Goal: Obtain resource: Obtain resource

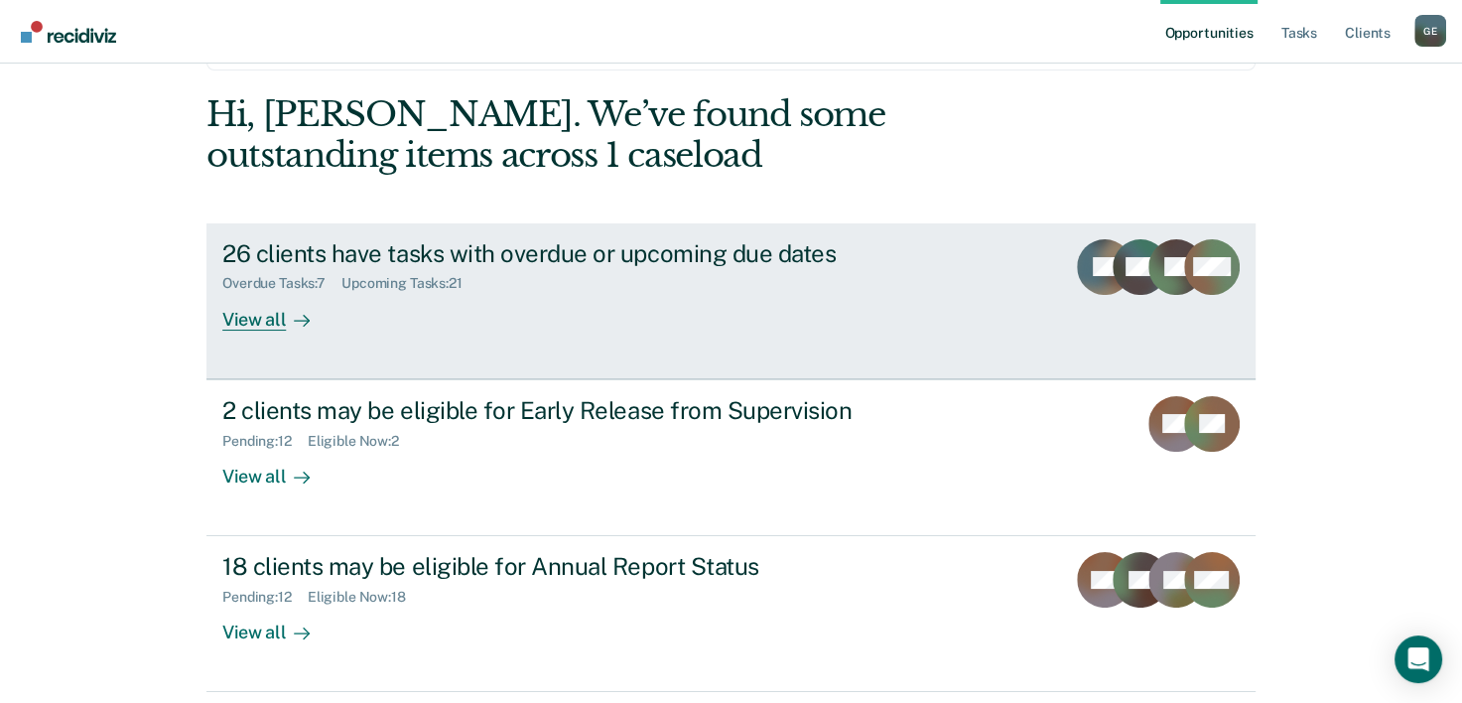
scroll to position [140, 0]
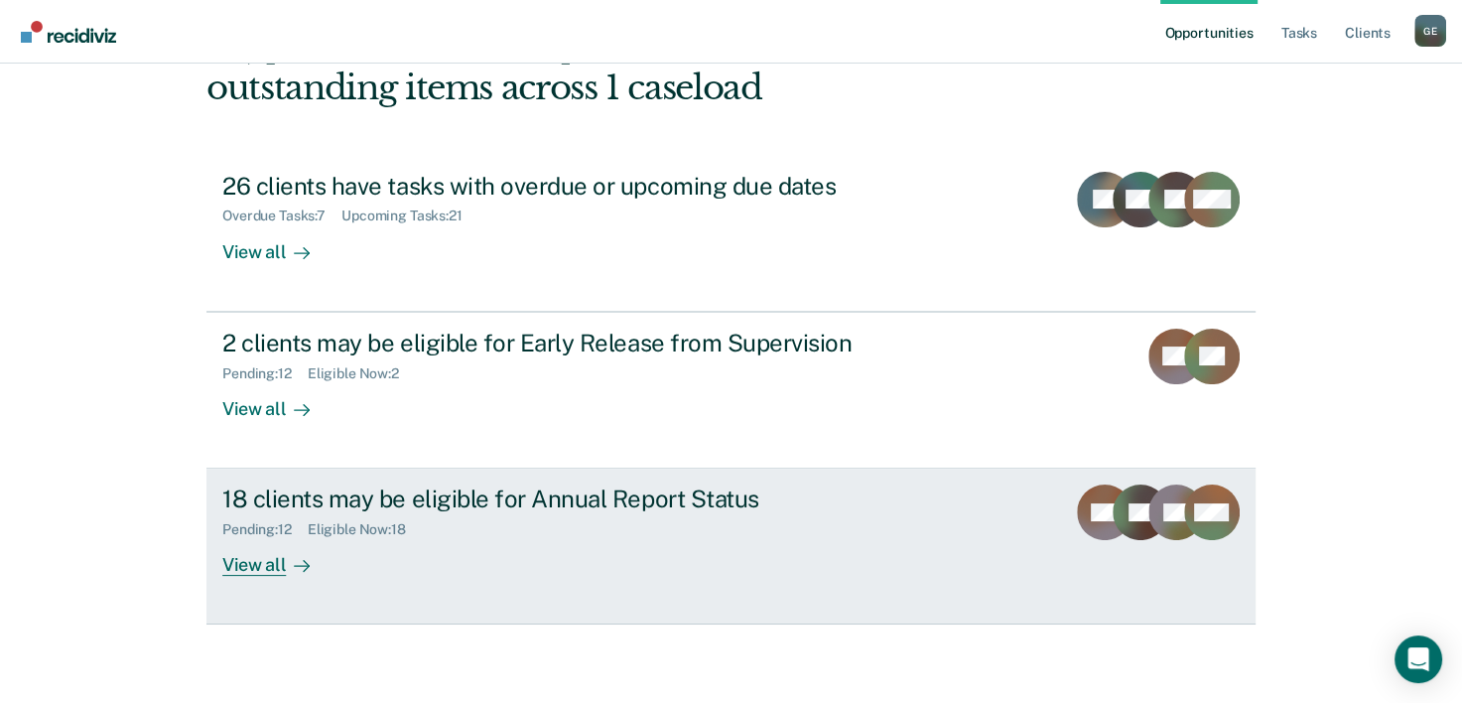
click at [405, 500] on div "18 clients may be eligible for Annual Report Status" at bounding box center [570, 498] width 697 height 29
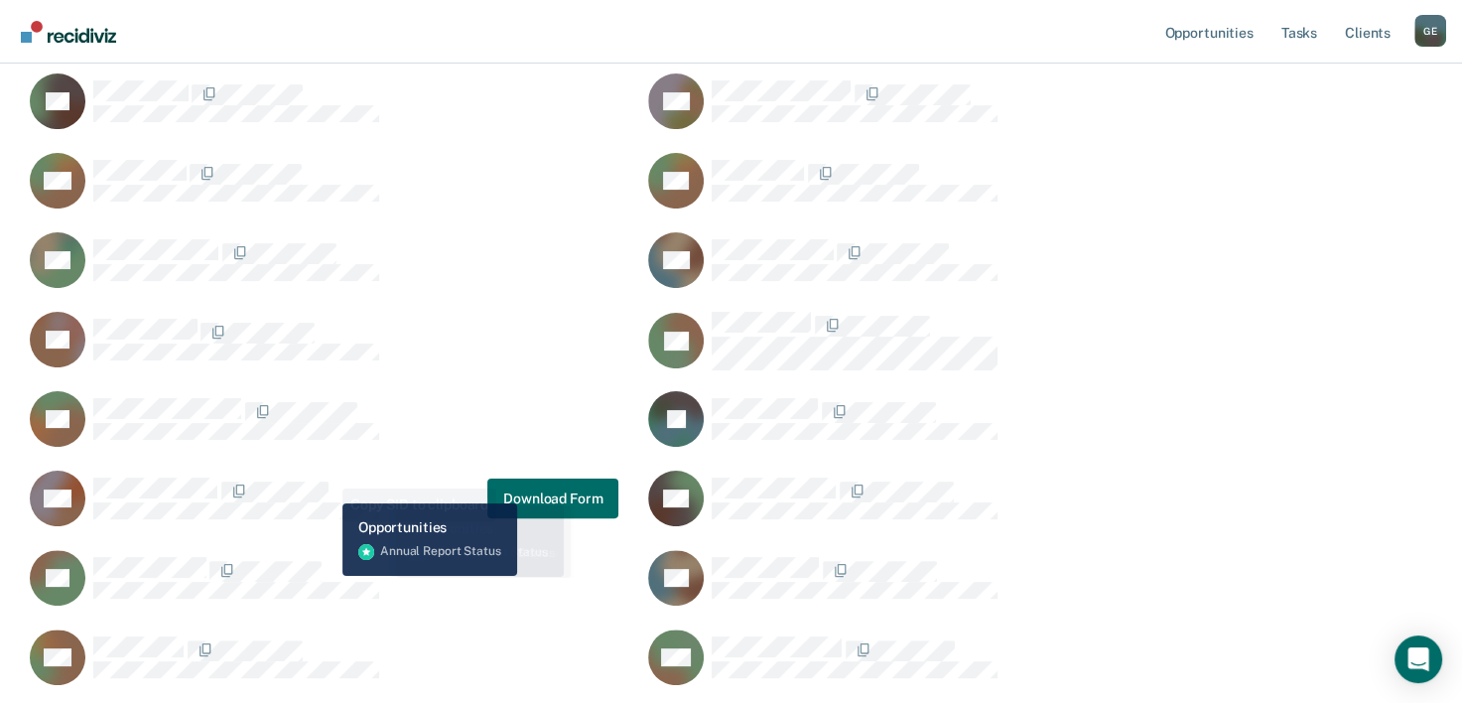
scroll to position [397, 0]
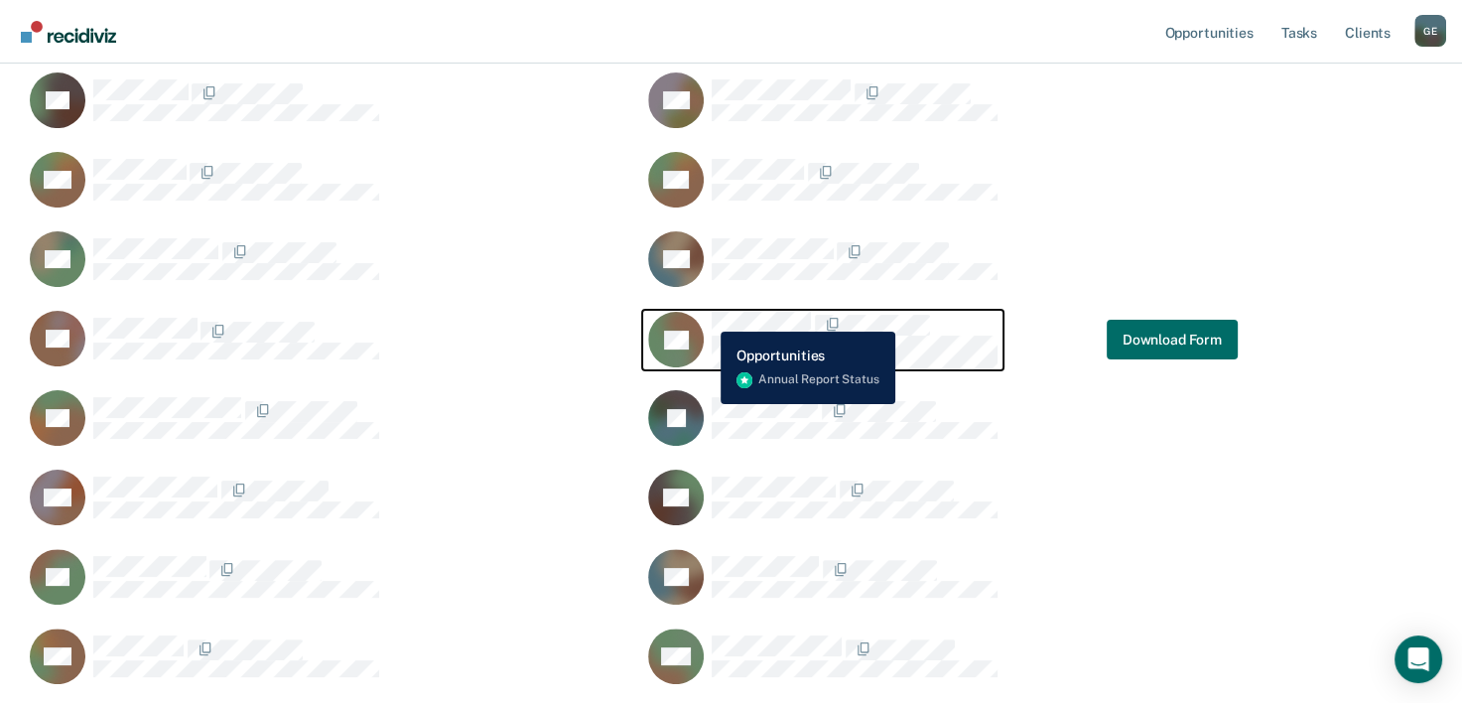
click at [706, 317] on div "DB" at bounding box center [822, 340] width 349 height 59
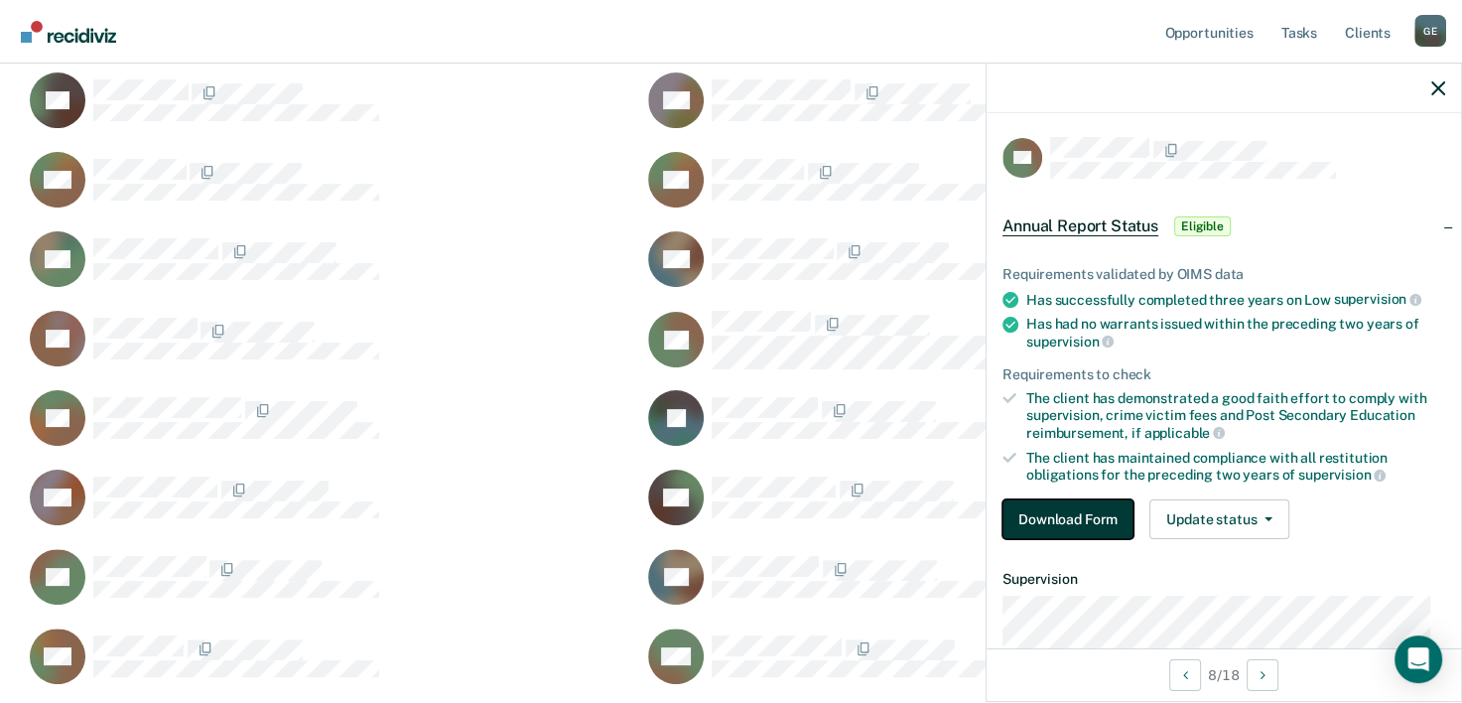
click at [1065, 514] on button "Download Form" at bounding box center [1067, 519] width 131 height 40
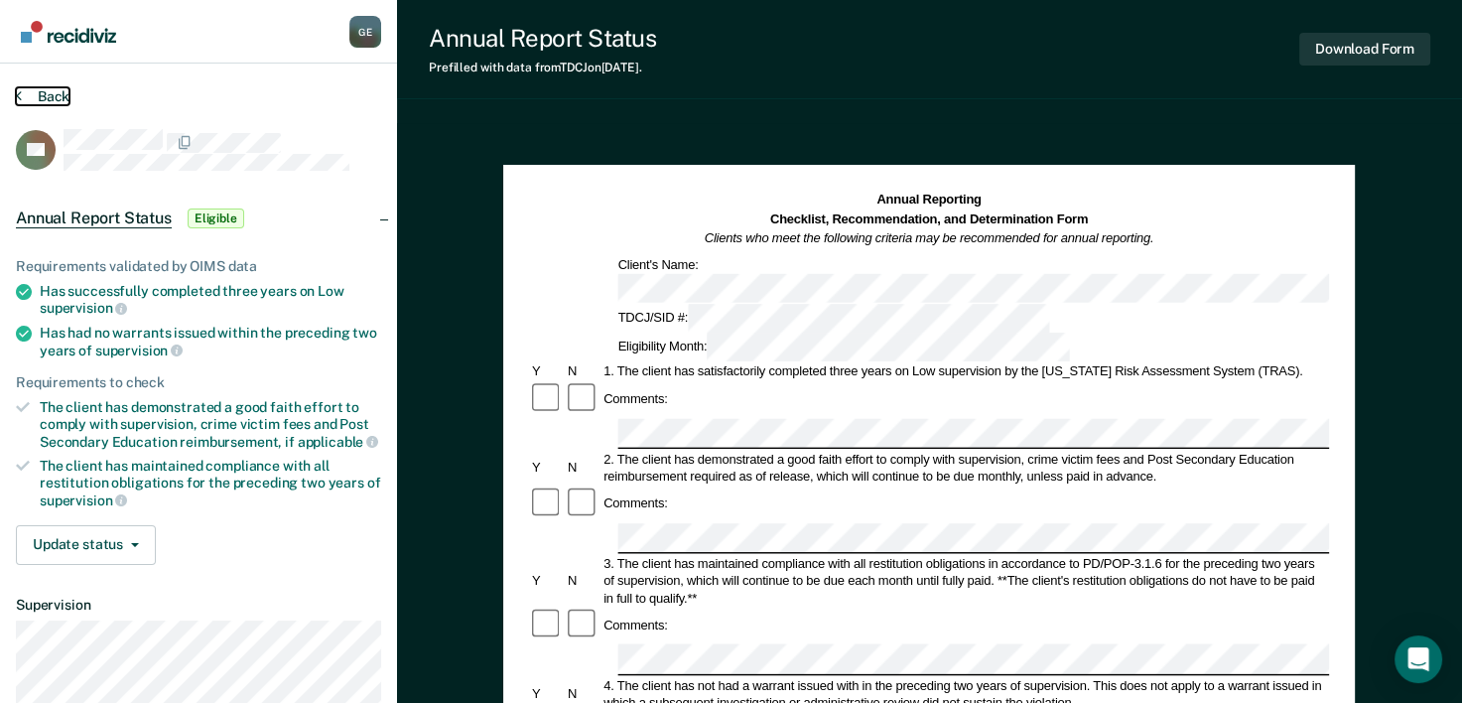
click at [36, 97] on button "Back" at bounding box center [43, 96] width 54 height 18
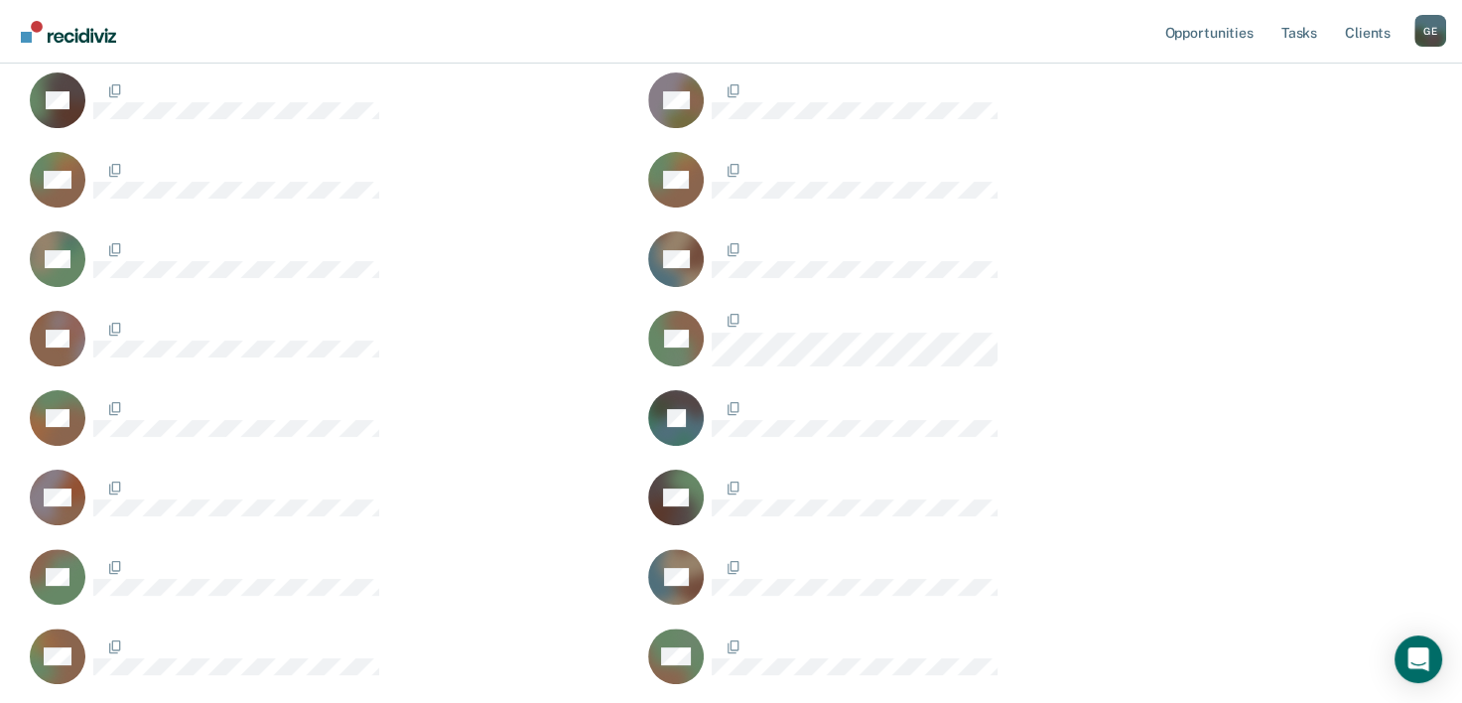
scroll to position [1022, 1398]
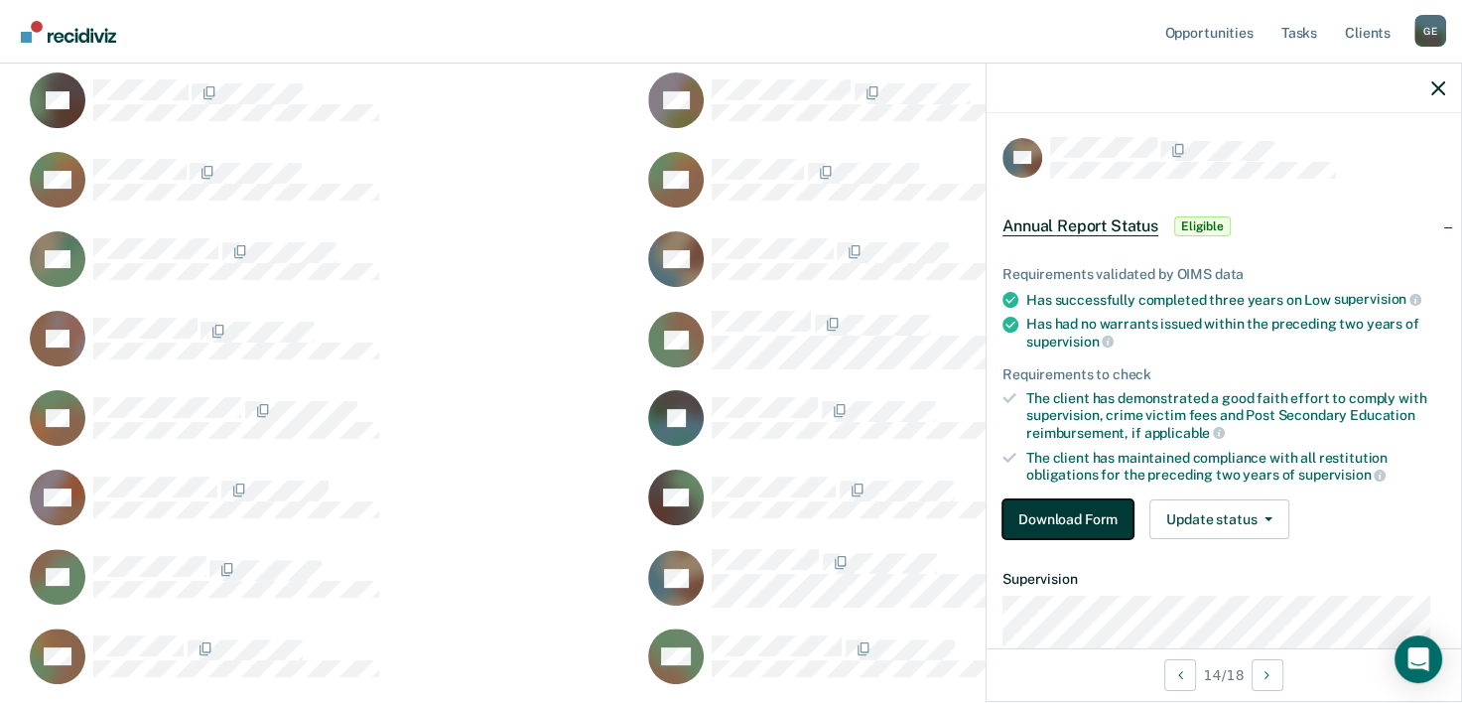
click at [1060, 508] on button "Download Form" at bounding box center [1067, 519] width 131 height 40
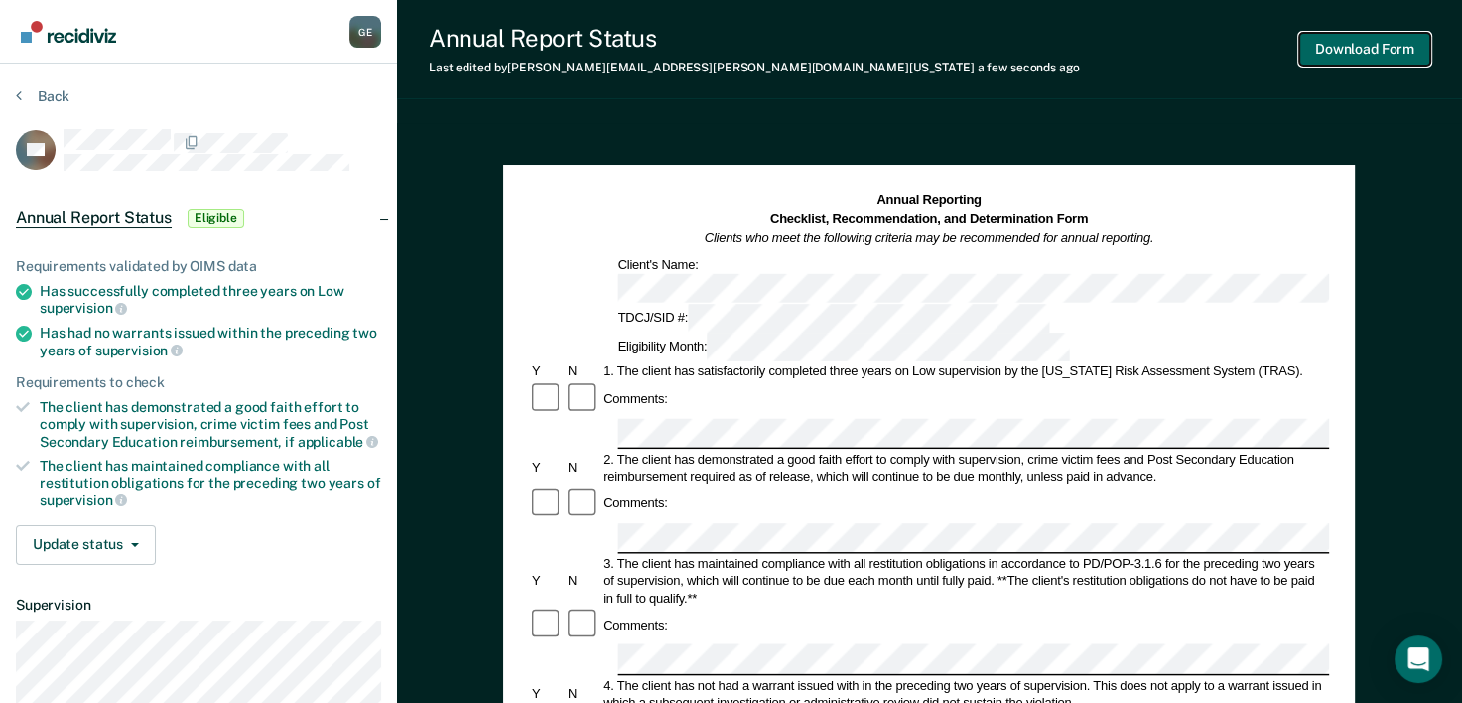
click at [1384, 56] on button "Download Form" at bounding box center [1364, 49] width 131 height 33
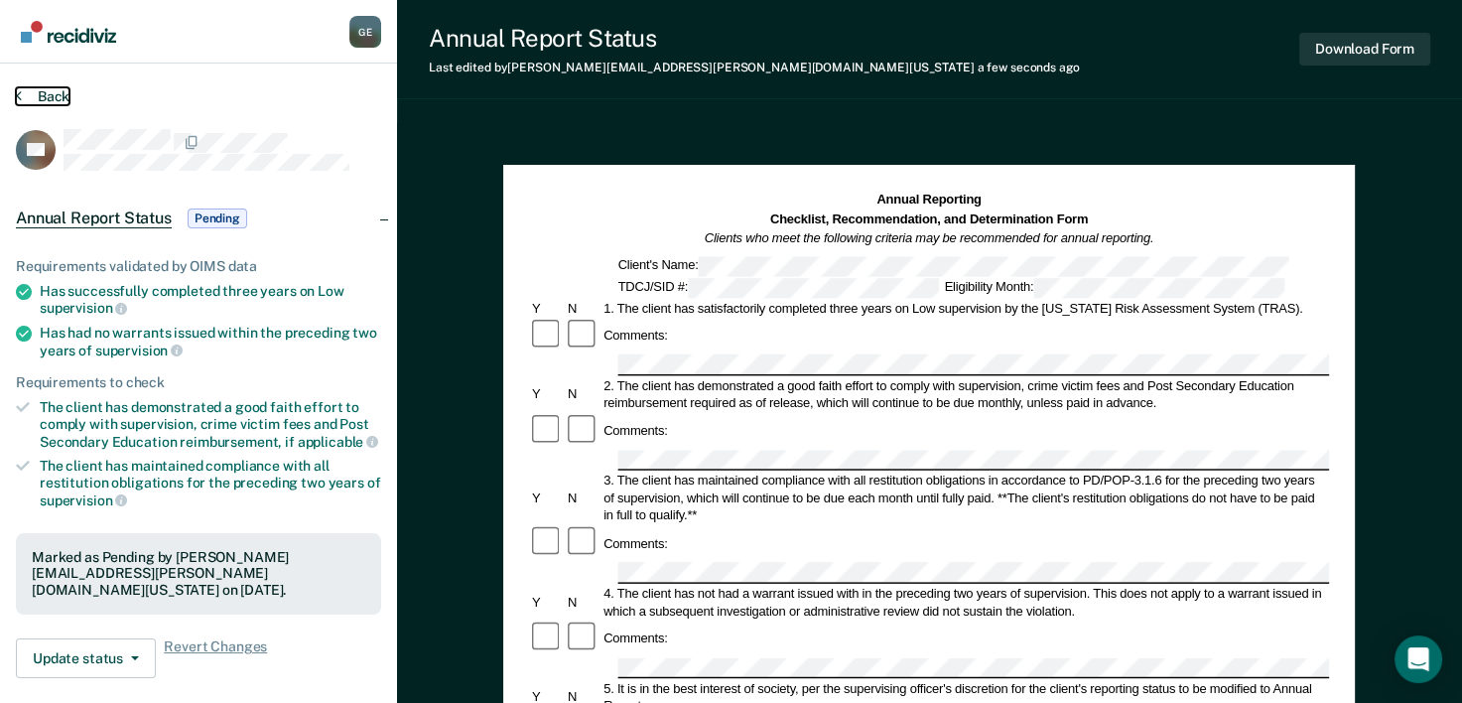
click at [60, 100] on button "Back" at bounding box center [43, 96] width 54 height 18
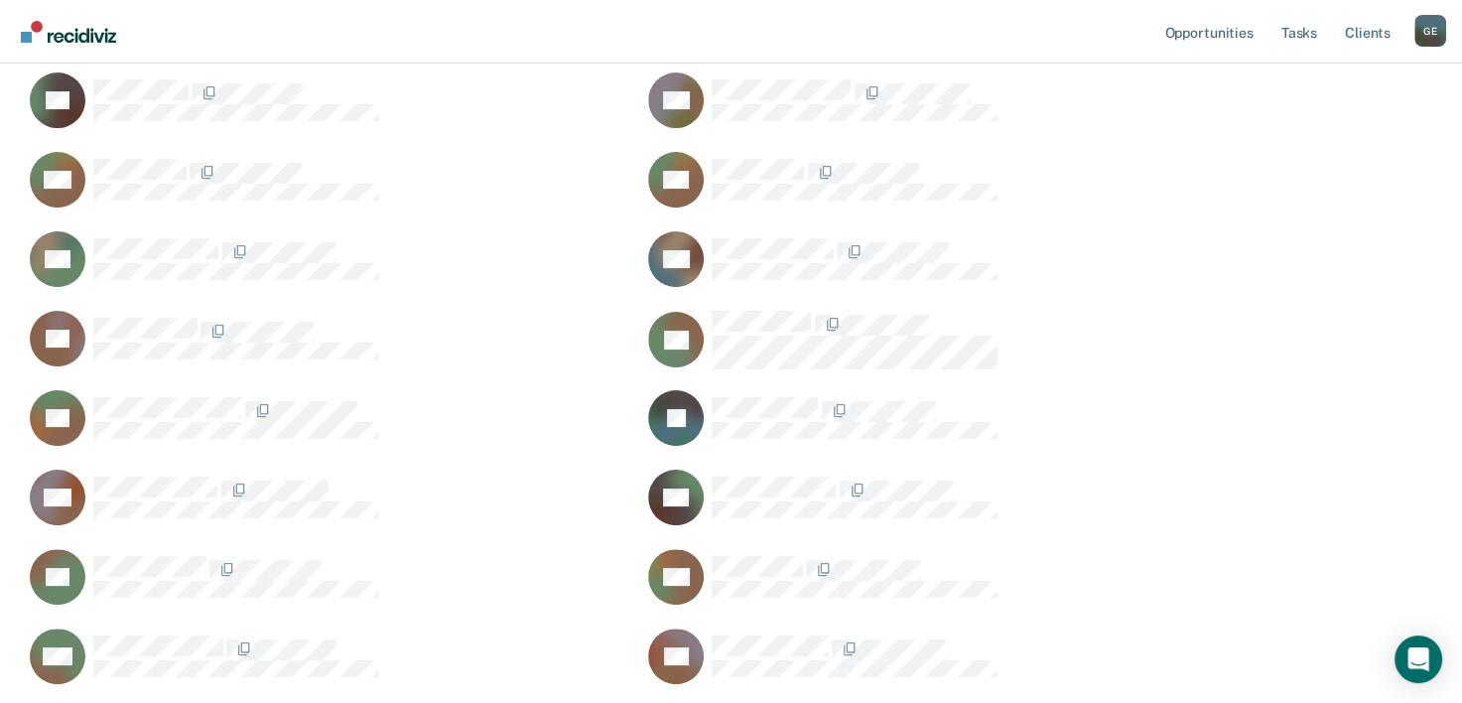
scroll to position [1022, 1398]
